Goal: Task Accomplishment & Management: Complete application form

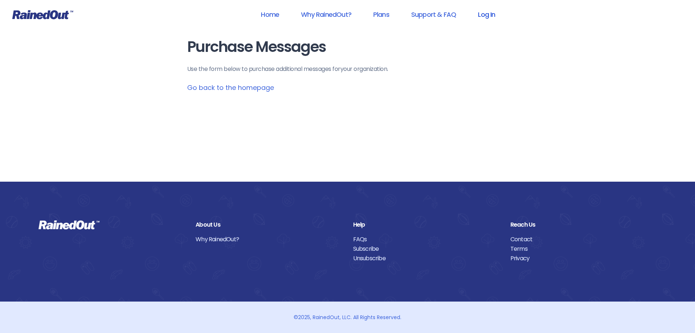
click at [491, 14] on link "Log In" at bounding box center [487, 14] width 36 height 16
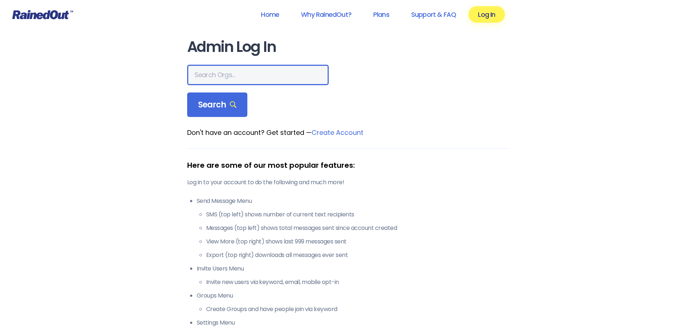
click at [264, 75] on input "text" at bounding box center [258, 75] width 142 height 20
type input "seabrook"
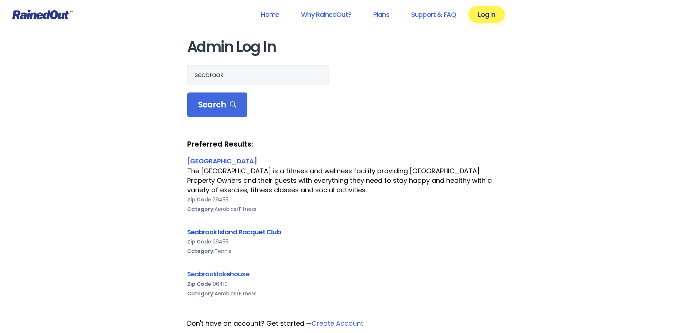
click at [205, 228] on link "Seabrook Island Racquet Club" at bounding box center [234, 231] width 94 height 9
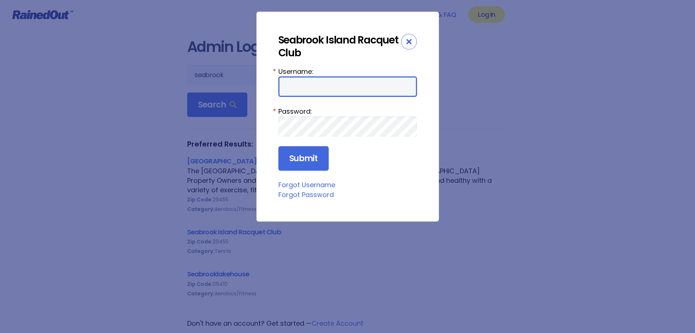
click at [303, 88] on input "Username:" at bounding box center [347, 86] width 139 height 20
type input "racquetclub"
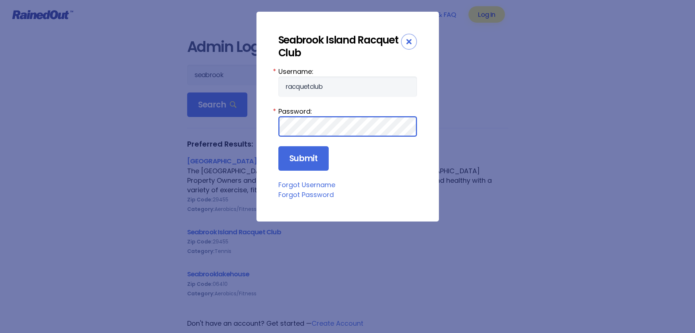
click at [278, 146] on input "Submit" at bounding box center [303, 158] width 50 height 25
